Goal: Use online tool/utility: Utilize a website feature to perform a specific function

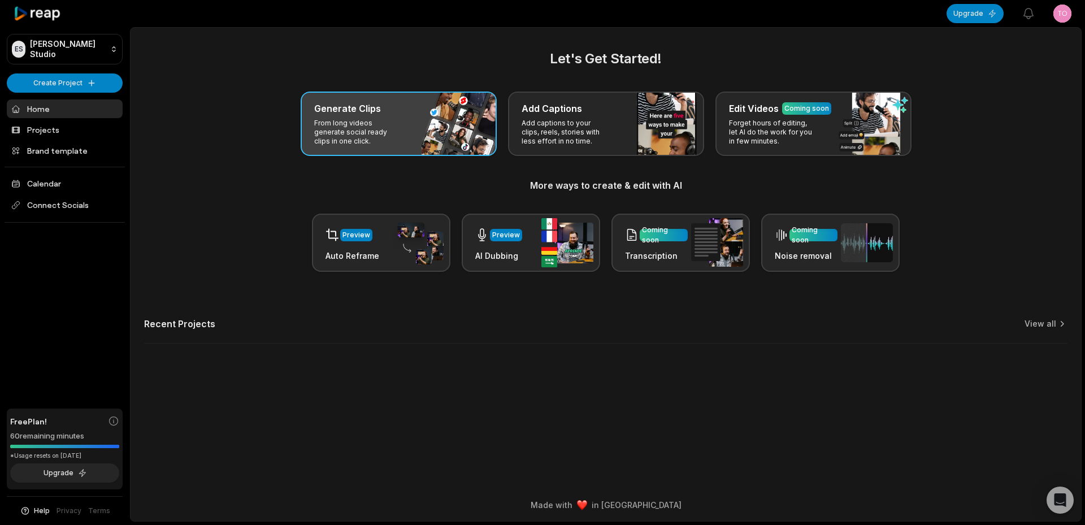
click at [335, 118] on div "Generate Clips From long videos generate social ready clips in one click." at bounding box center [399, 124] width 196 height 64
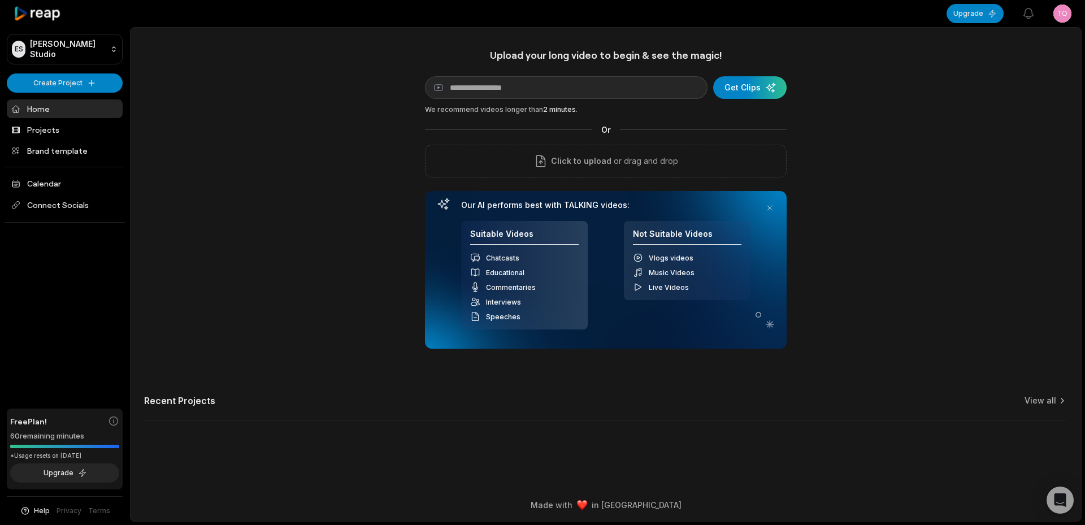
click at [482, 102] on div "Upload your long video to begin & see the magic! YouTube link Get Clips We reco…" at bounding box center [606, 199] width 362 height 300
click at [506, 84] on input at bounding box center [566, 87] width 283 height 23
paste input "**********"
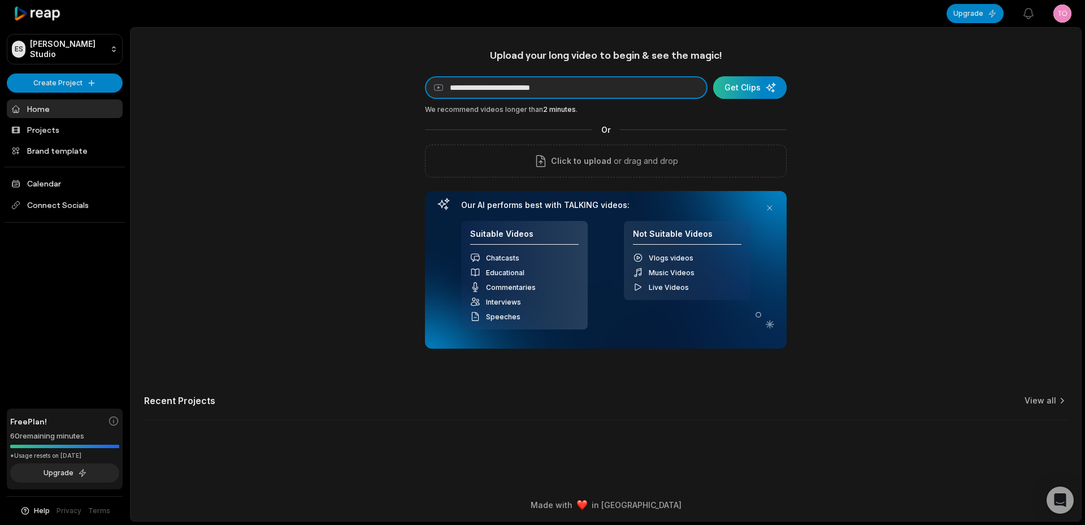
type input "**********"
click at [765, 91] on div "submit" at bounding box center [749, 87] width 73 height 23
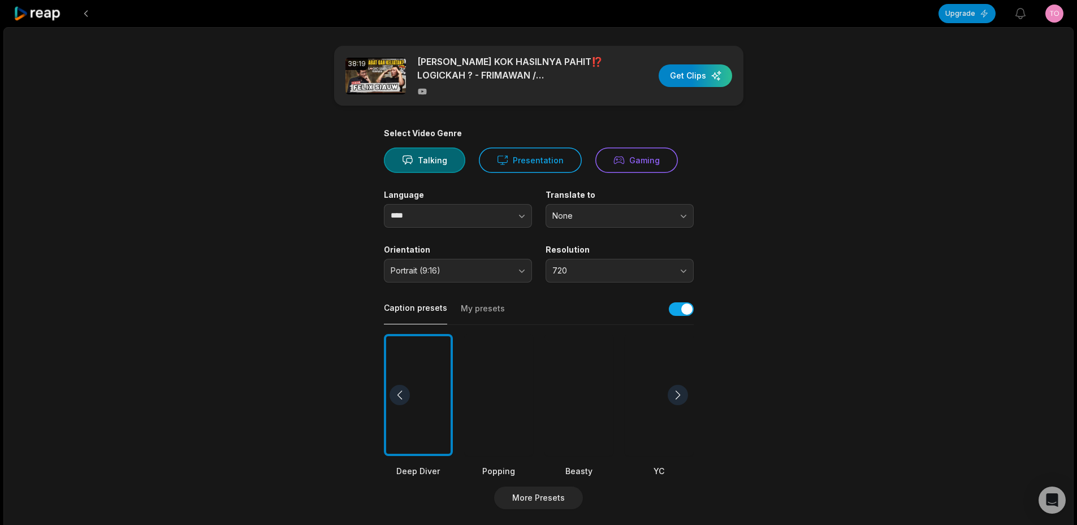
click at [437, 375] on div at bounding box center [418, 395] width 69 height 123
click at [592, 403] on div at bounding box center [578, 395] width 69 height 123
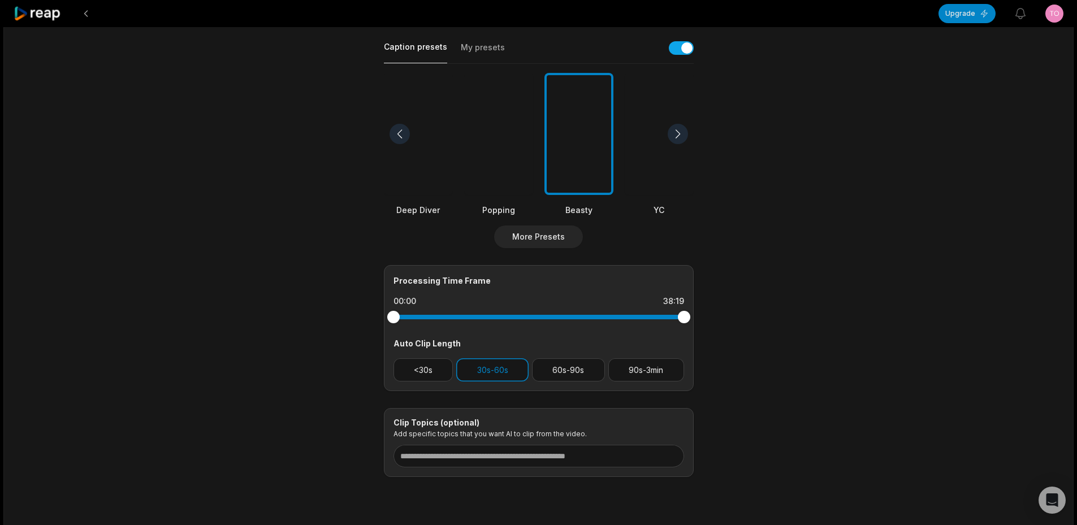
scroll to position [294, 0]
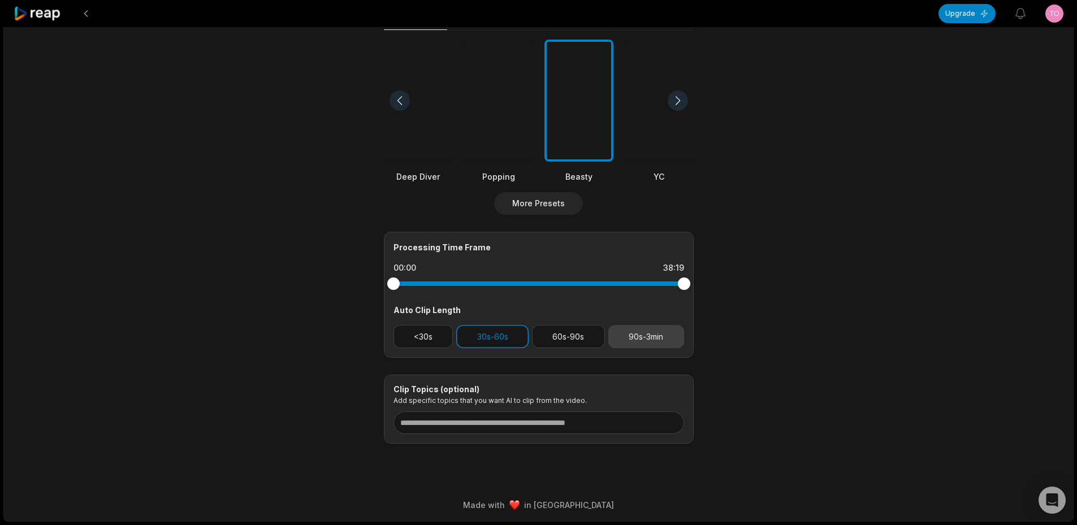
click at [636, 342] on button "90s-3min" at bounding box center [646, 336] width 76 height 23
click at [497, 342] on button "30s-60s" at bounding box center [492, 336] width 72 height 23
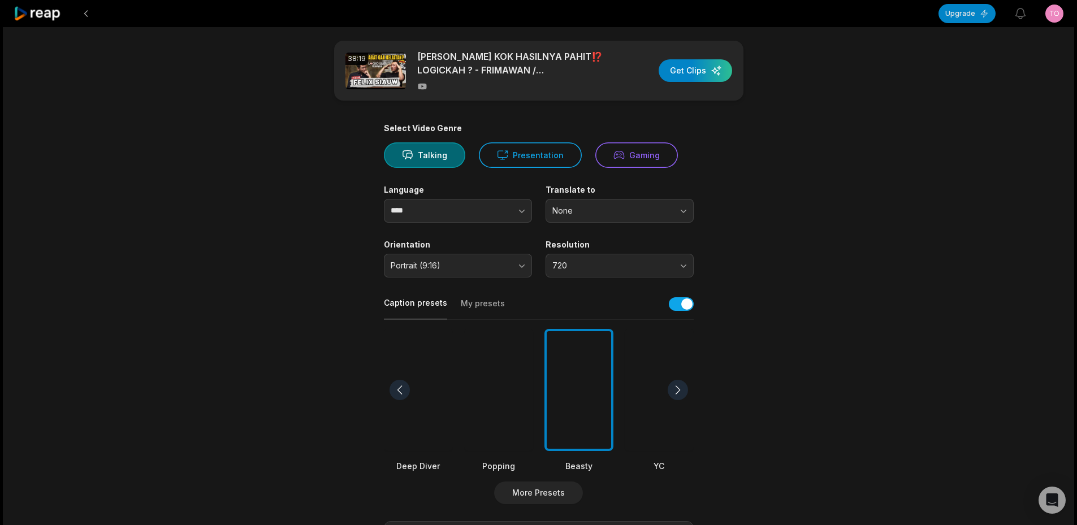
scroll to position [0, 0]
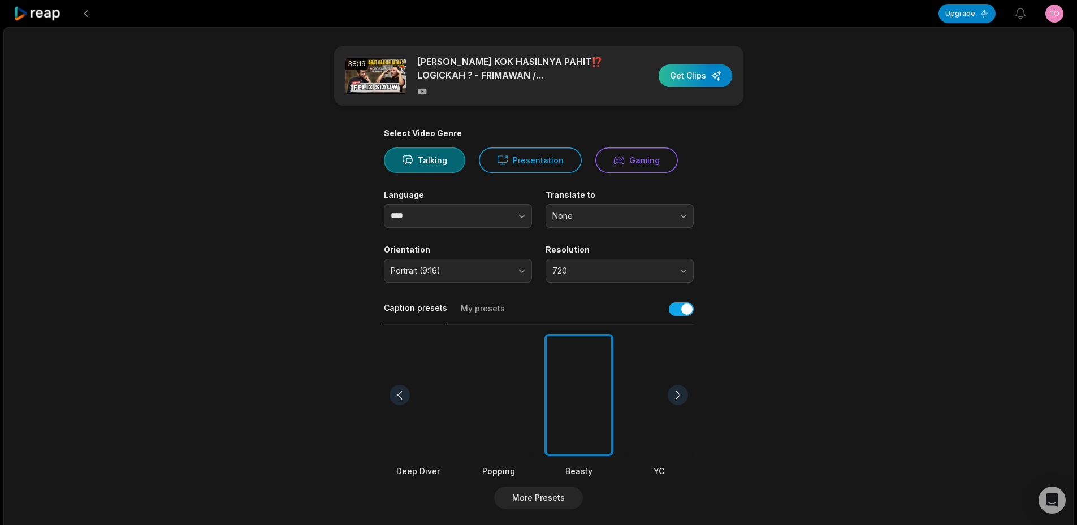
click at [706, 68] on div "button" at bounding box center [694, 75] width 73 height 23
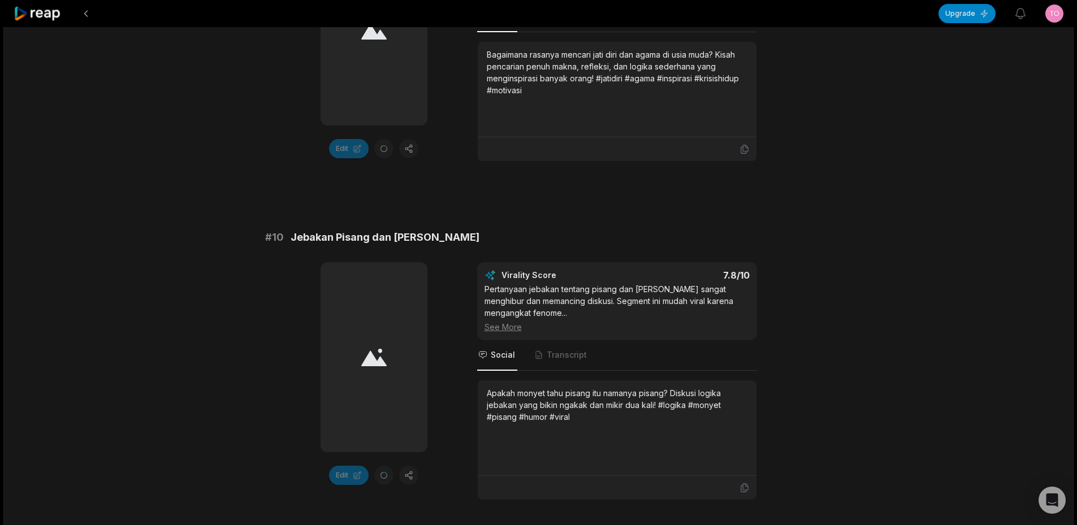
scroll to position [3100, 0]
